Goal: Register for event/course

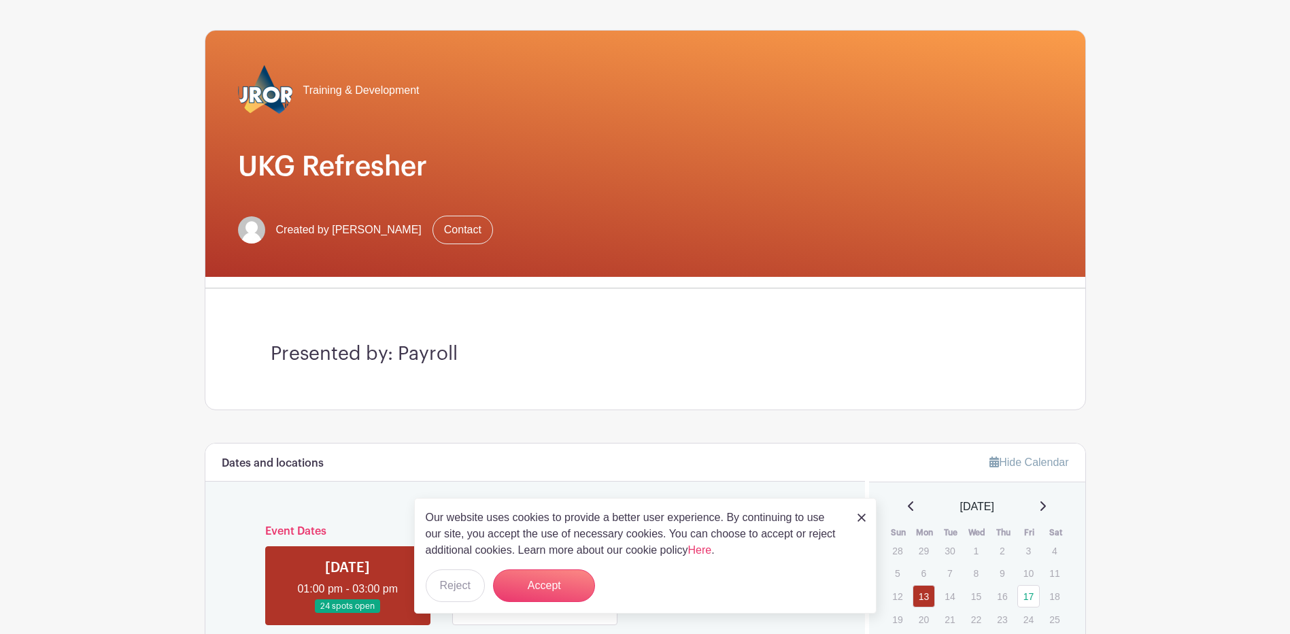
scroll to position [204, 0]
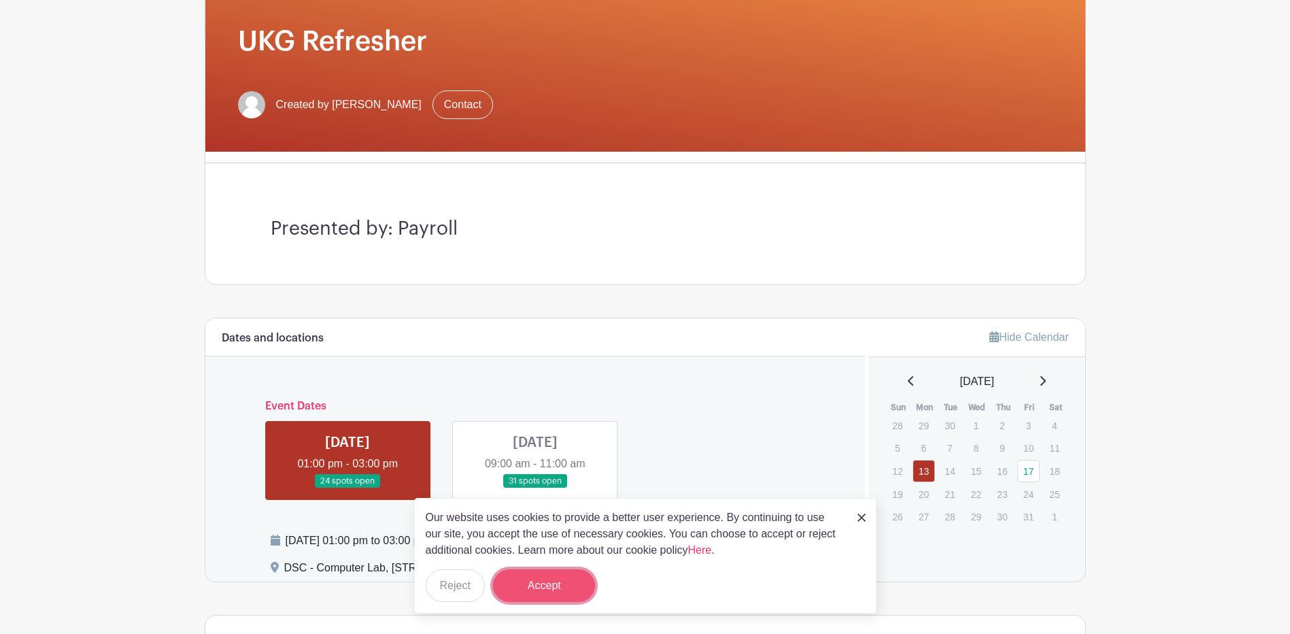
click at [543, 579] on button "Accept" at bounding box center [544, 585] width 102 height 33
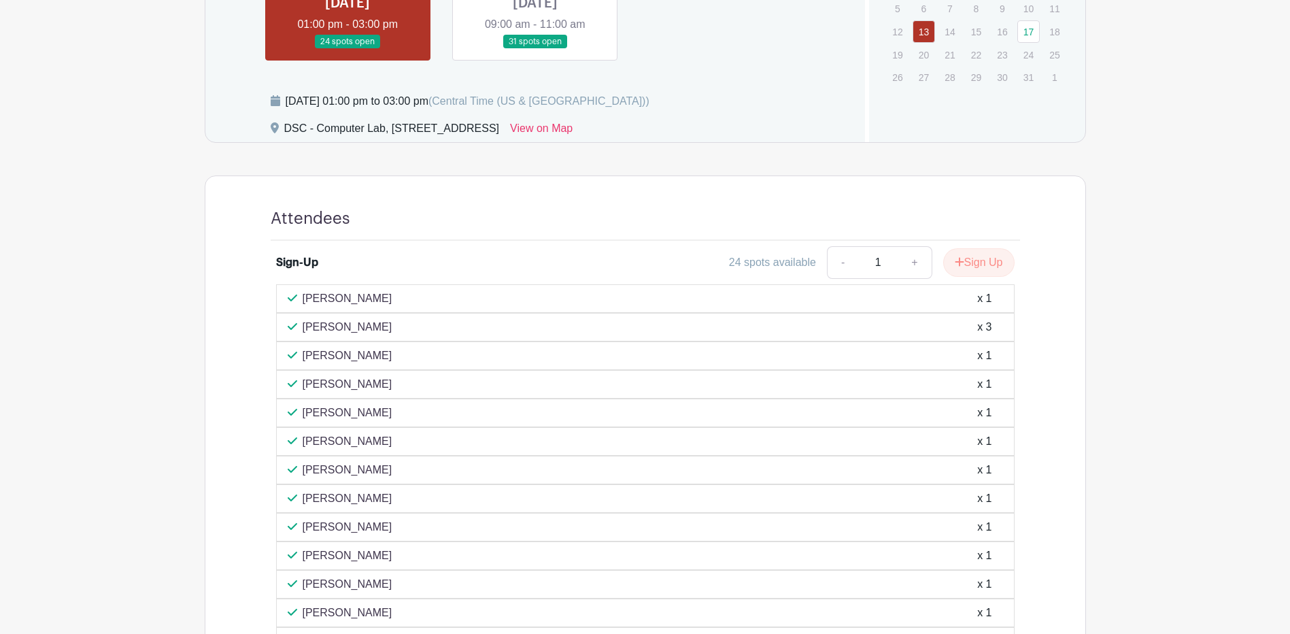
scroll to position [478, 0]
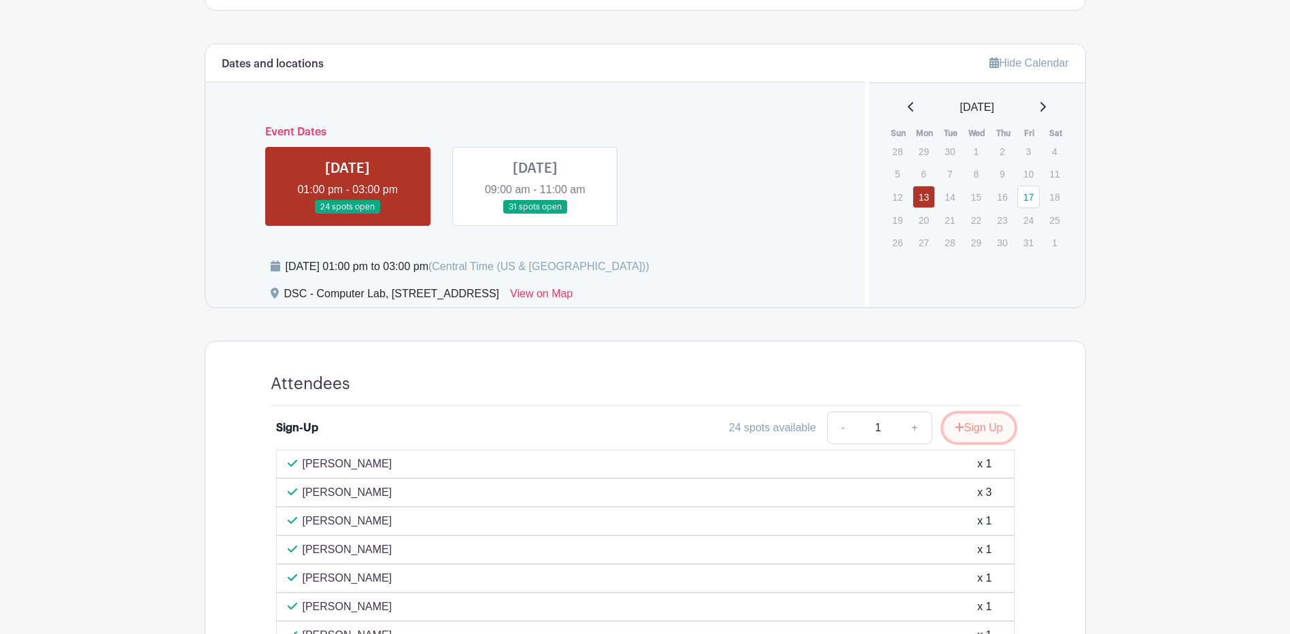
click at [979, 422] on button "Sign Up" at bounding box center [978, 427] width 71 height 29
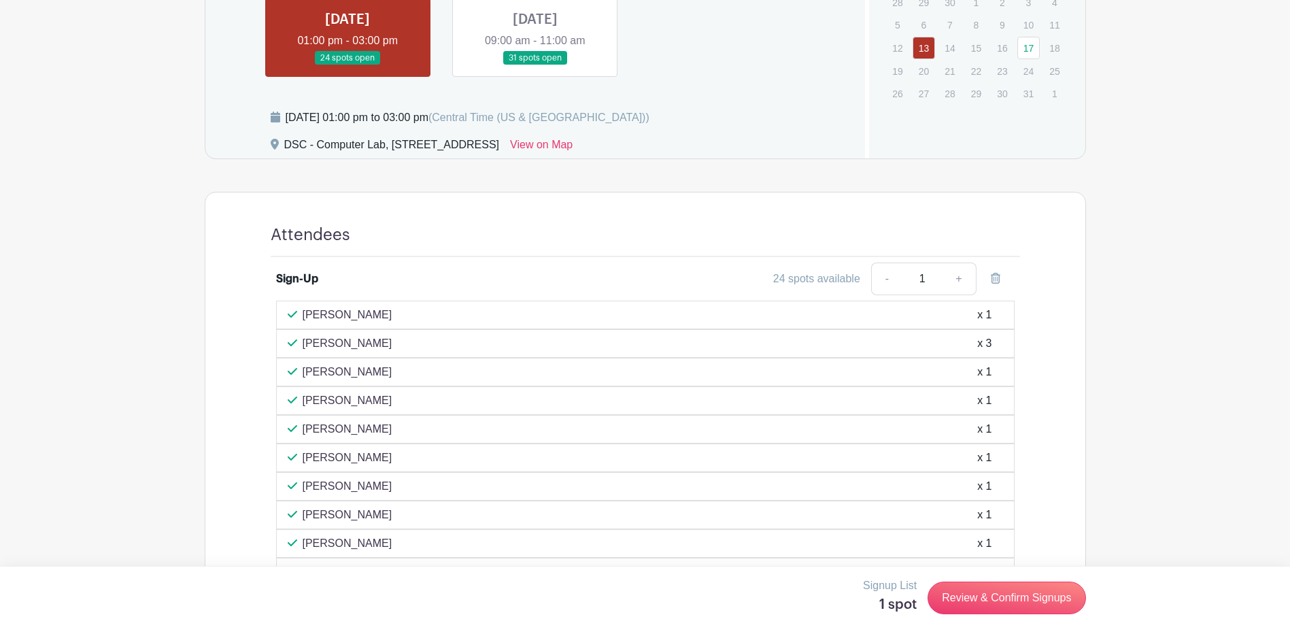
scroll to position [818, 0]
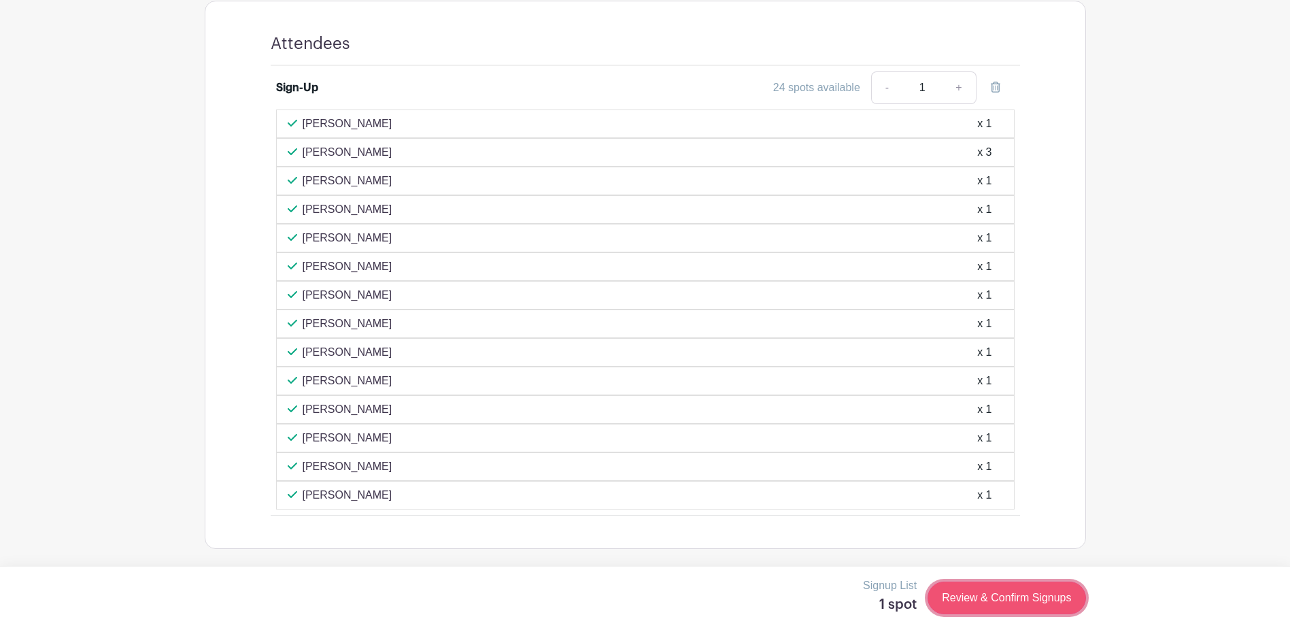
click at [1015, 598] on link "Review & Confirm Signups" at bounding box center [1007, 597] width 158 height 33
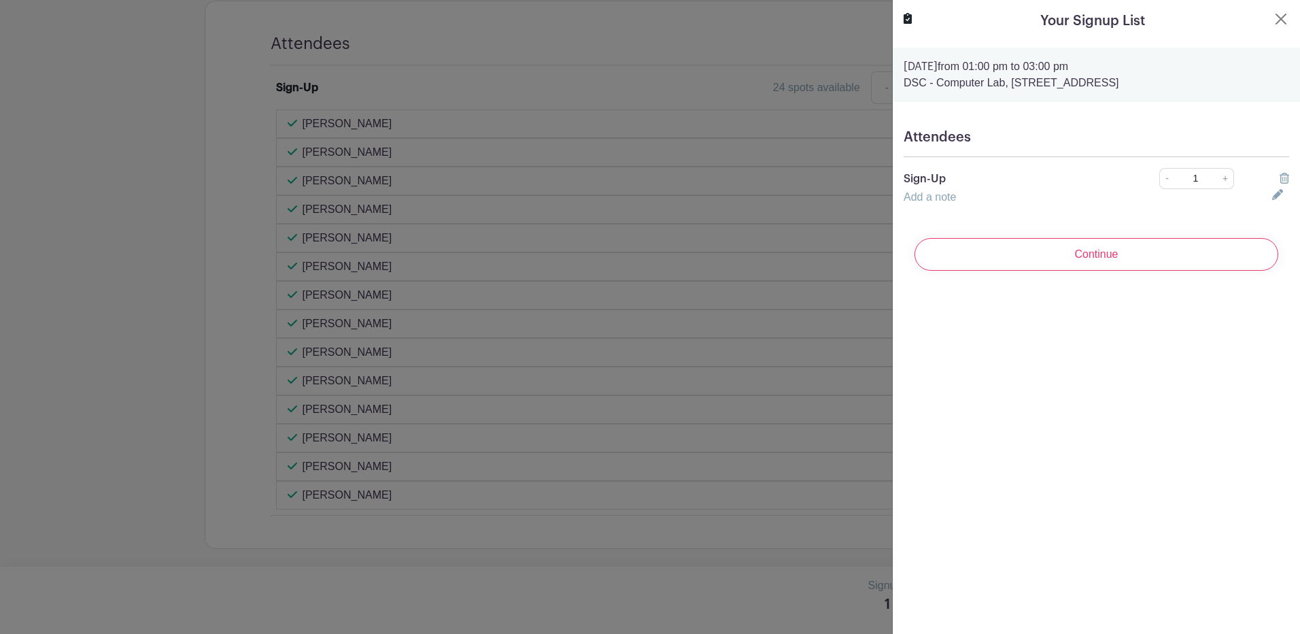
click at [1017, 143] on h5 "Attendees" at bounding box center [1097, 137] width 386 height 16
click at [962, 189] on div "Add a note" at bounding box center [1080, 197] width 369 height 16
click at [1211, 133] on h5 "Attendees" at bounding box center [1097, 137] width 386 height 16
click at [957, 163] on div "Attendees Sign-Up - 1 + Add a note" at bounding box center [1096, 167] width 407 height 98
click at [1127, 140] on h5 "Attendees" at bounding box center [1097, 137] width 386 height 16
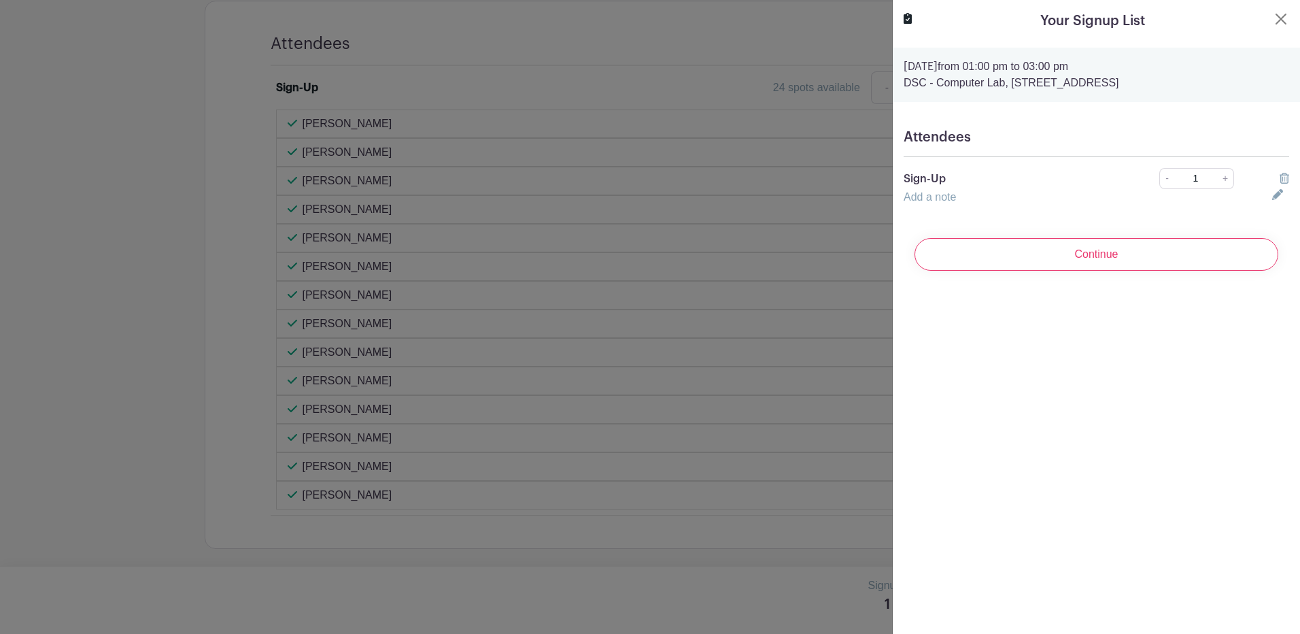
click at [1127, 140] on h5 "Attendees" at bounding box center [1097, 137] width 386 height 16
click at [1127, 249] on input "Continue" at bounding box center [1097, 254] width 364 height 33
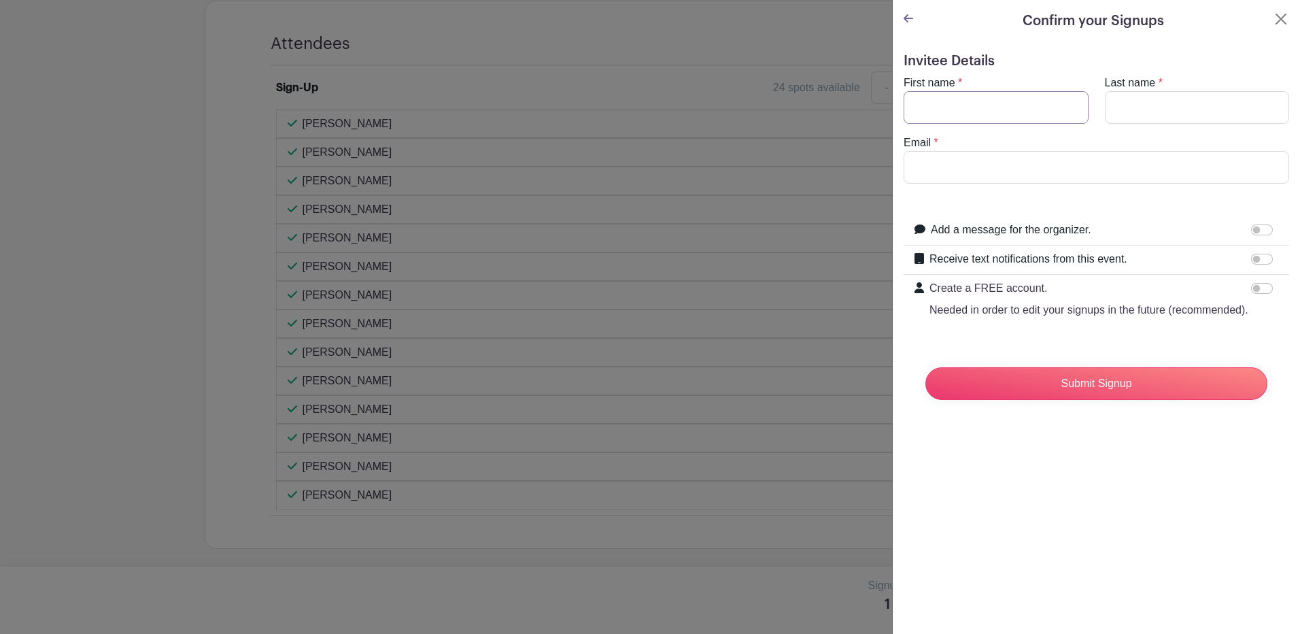
click at [957, 112] on input "First name" at bounding box center [996, 107] width 185 height 33
type input "Levi"
type input "[PERSON_NAME]"
click at [962, 167] on input "Email" at bounding box center [1097, 167] width 386 height 33
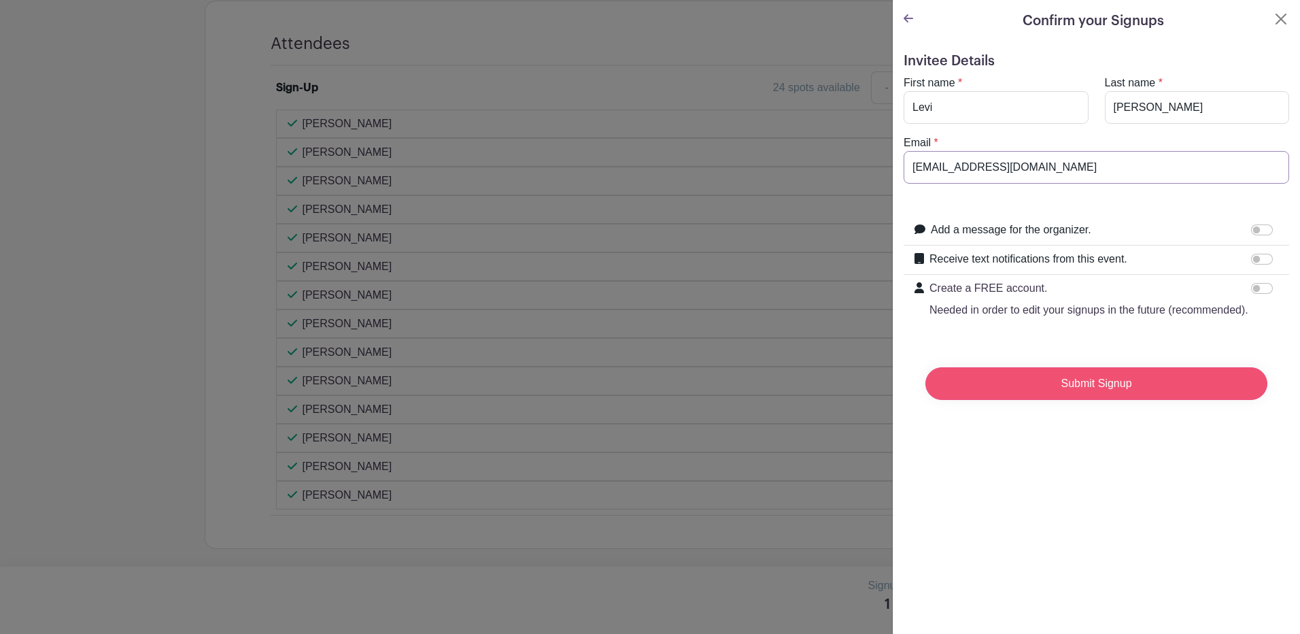
type input "[EMAIL_ADDRESS][DOMAIN_NAME]"
click at [1081, 396] on input "Submit Signup" at bounding box center [1097, 383] width 342 height 33
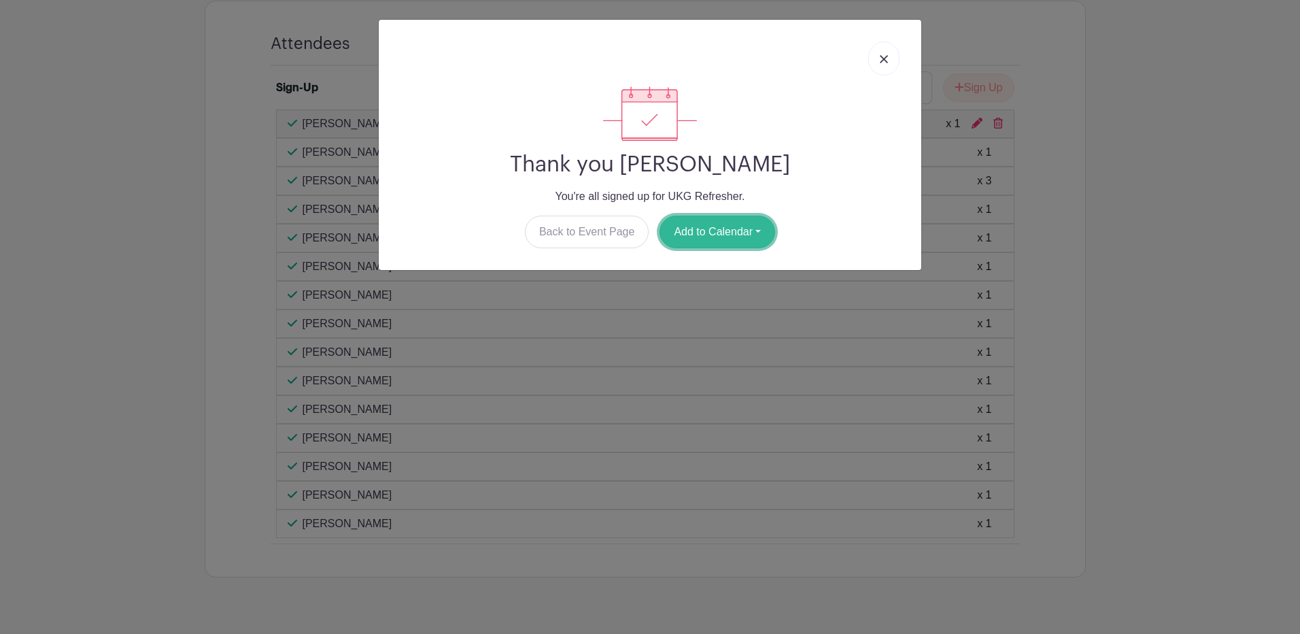
drag, startPoint x: 756, startPoint y: 233, endPoint x: 750, endPoint y: 243, distance: 11.9
click at [753, 233] on button "Add to Calendar" at bounding box center [718, 232] width 116 height 33
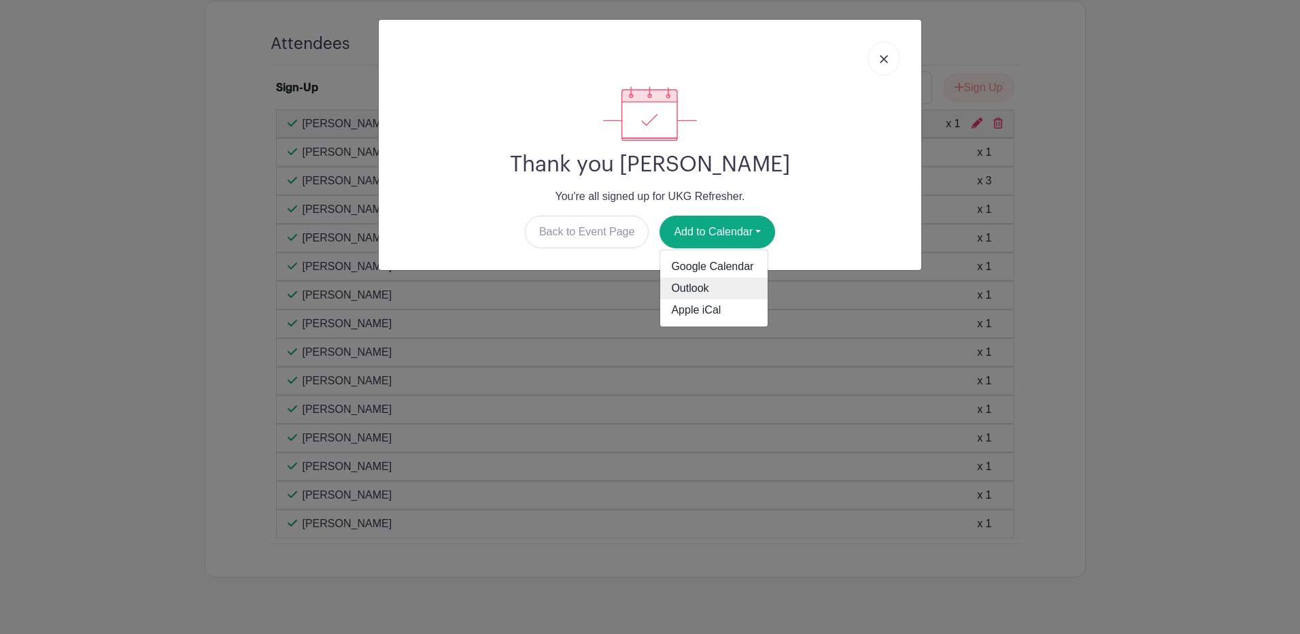
click at [698, 284] on link "Outlook" at bounding box center [713, 288] width 107 height 22
click at [1206, 134] on div "Thank you [PERSON_NAME] You're all signed up for UKG Refresher. Back to Event P…" at bounding box center [650, 317] width 1300 height 634
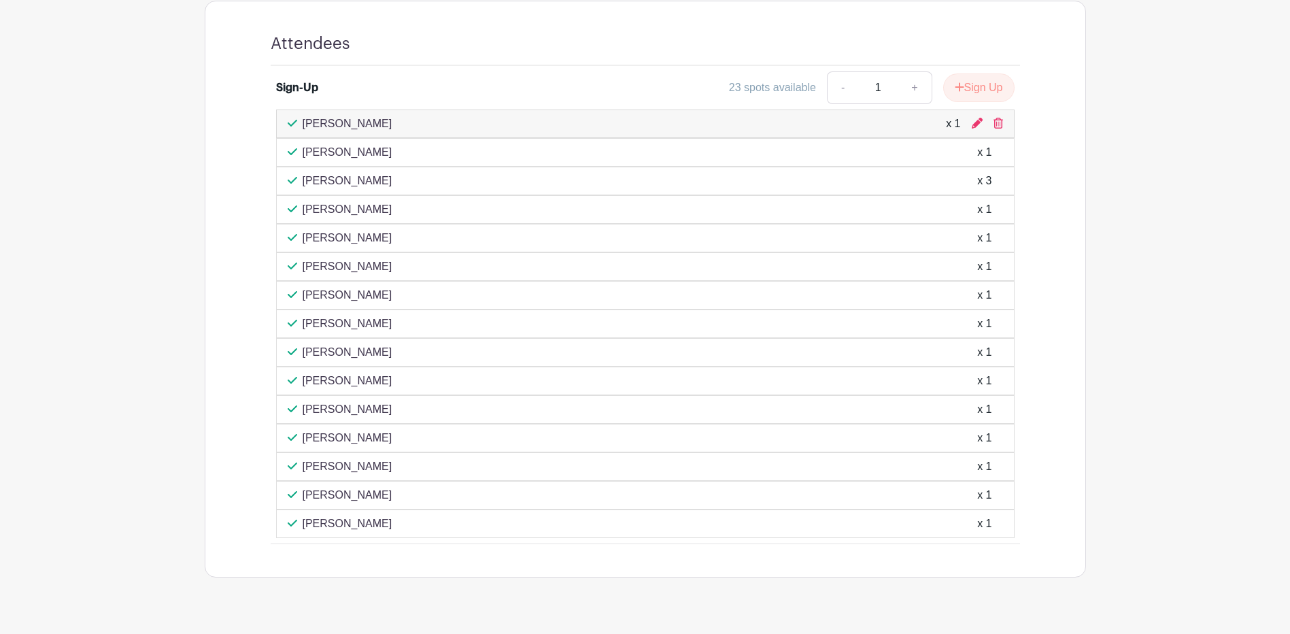
scroll to position [546, 0]
